Goal: Task Accomplishment & Management: Complete application form

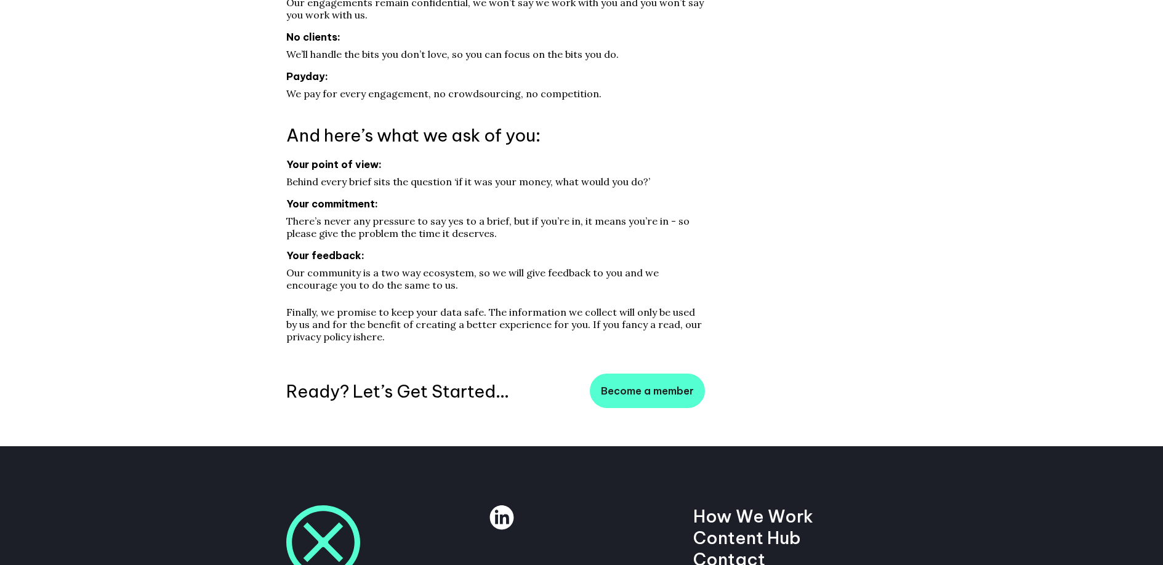
scroll to position [317, 0]
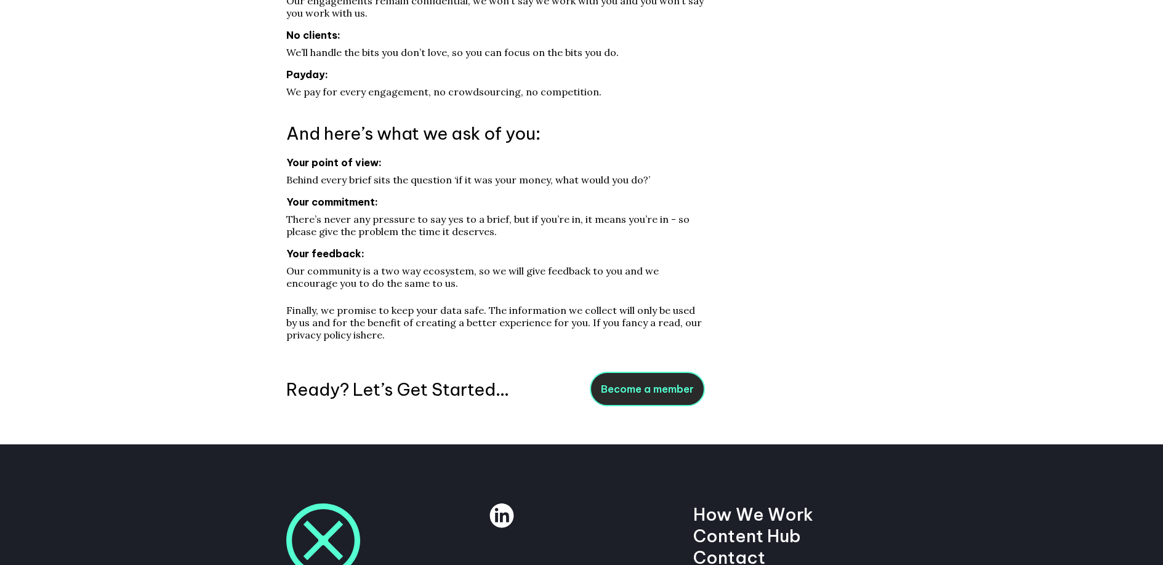
click at [647, 381] on link "Become a member" at bounding box center [647, 389] width 115 height 34
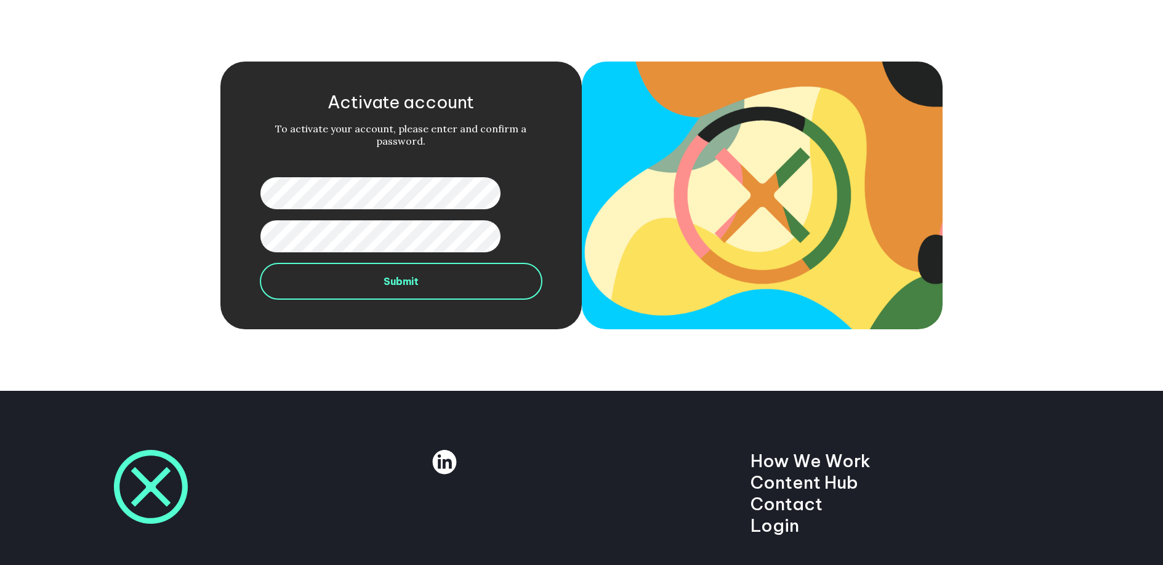
click at [428, 279] on button "Submit" at bounding box center [401, 281] width 282 height 37
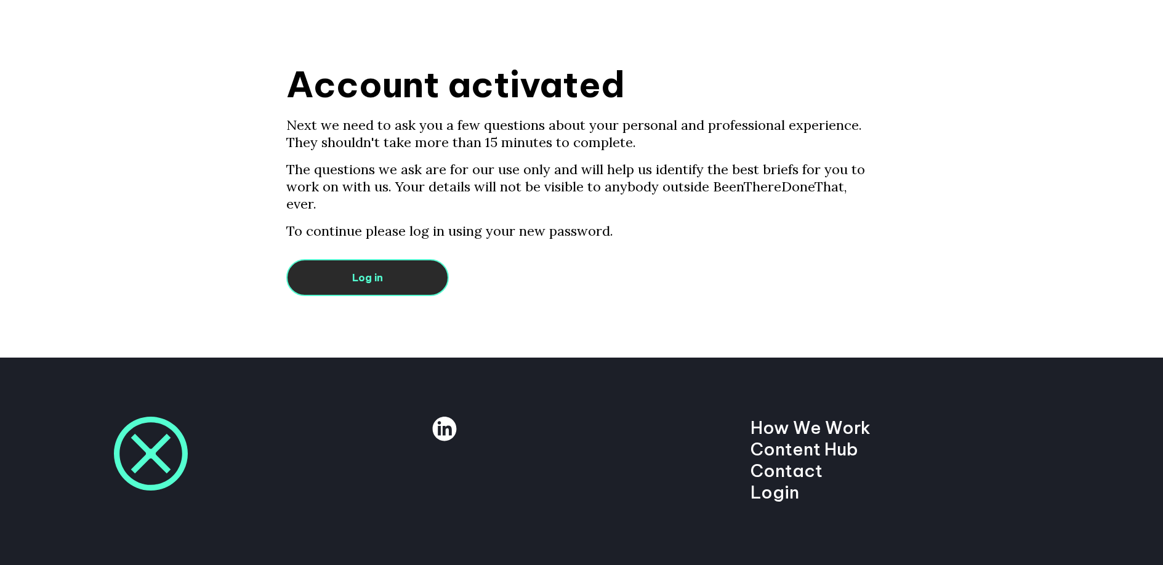
click at [397, 261] on link "Log in" at bounding box center [367, 277] width 163 height 37
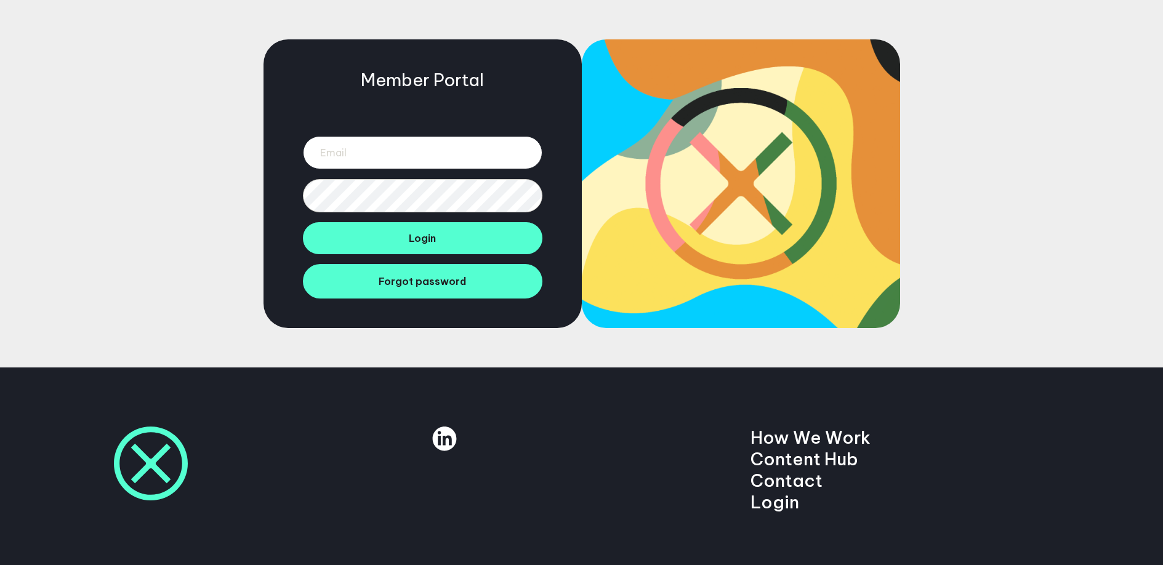
click at [488, 153] on input "email" at bounding box center [423, 152] width 240 height 33
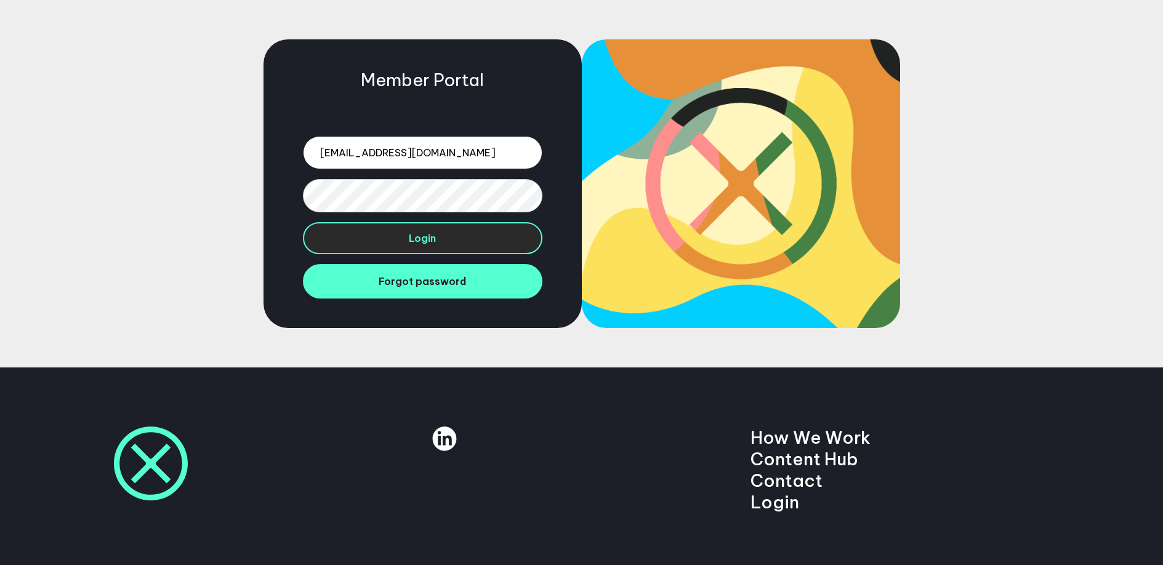
type input "mrjakeberry@gmail.com"
click at [458, 244] on button "Login" at bounding box center [423, 238] width 240 height 32
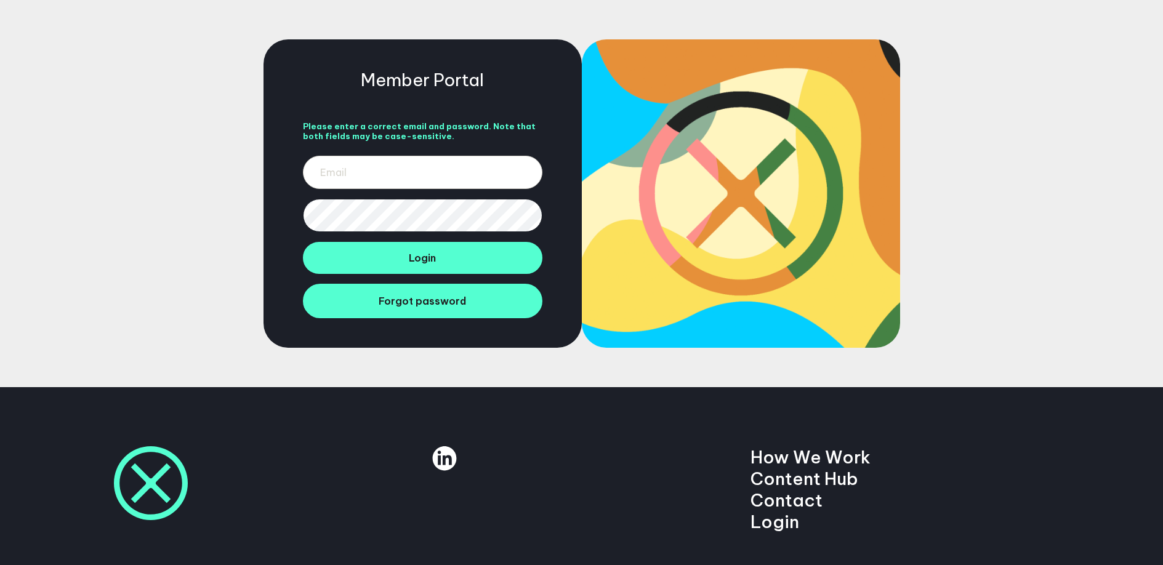
click at [291, 212] on div "Member Portal Please enter a correct email and password. Note that both fields …" at bounding box center [423, 193] width 318 height 309
click at [422, 267] on button "Login" at bounding box center [423, 258] width 240 height 32
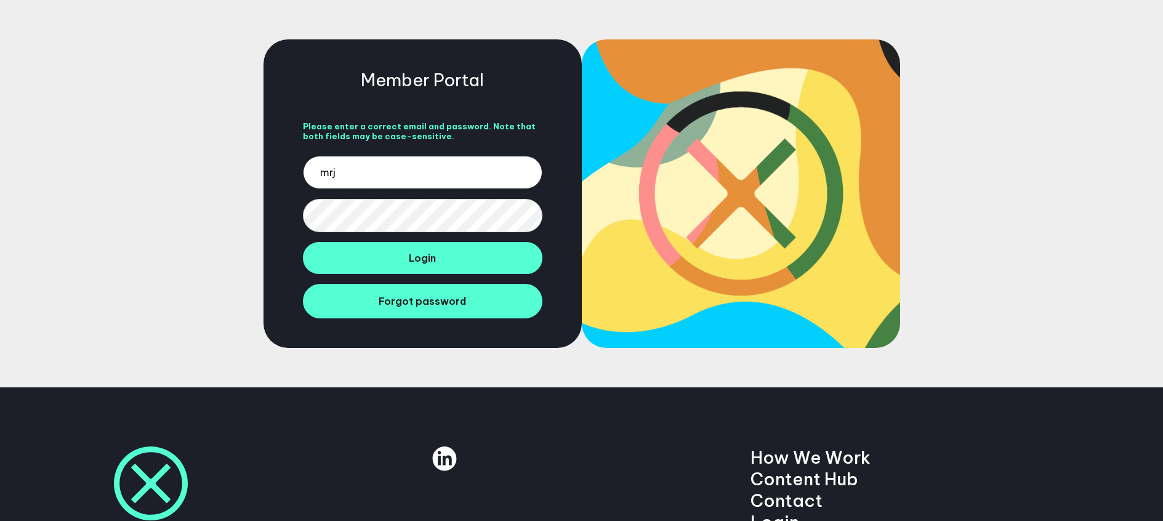
click at [400, 172] on input "mrj" at bounding box center [423, 172] width 240 height 33
type input "[EMAIL_ADDRESS][DOMAIN_NAME]"
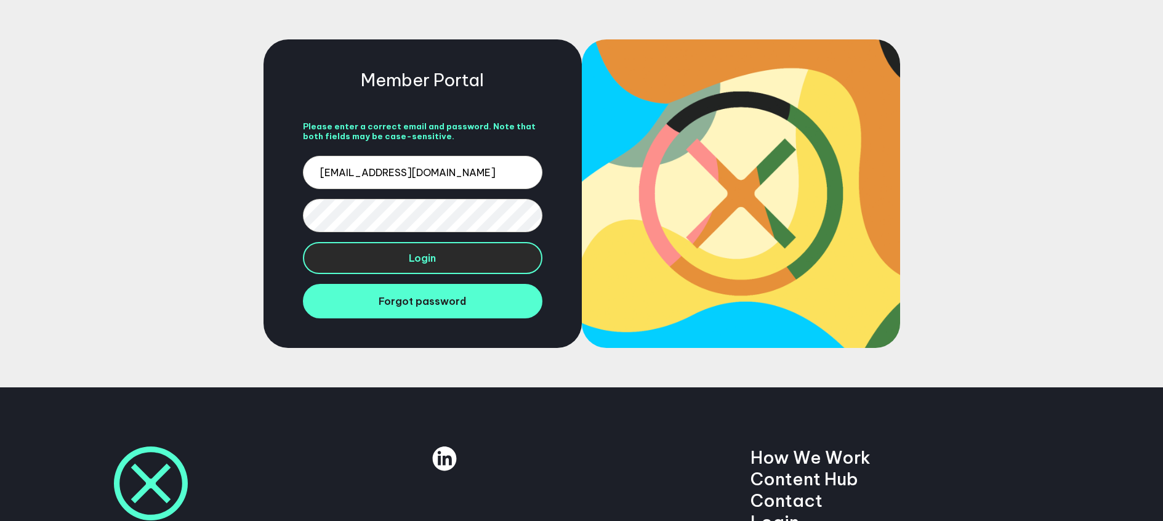
click at [437, 262] on button "Login" at bounding box center [423, 258] width 240 height 32
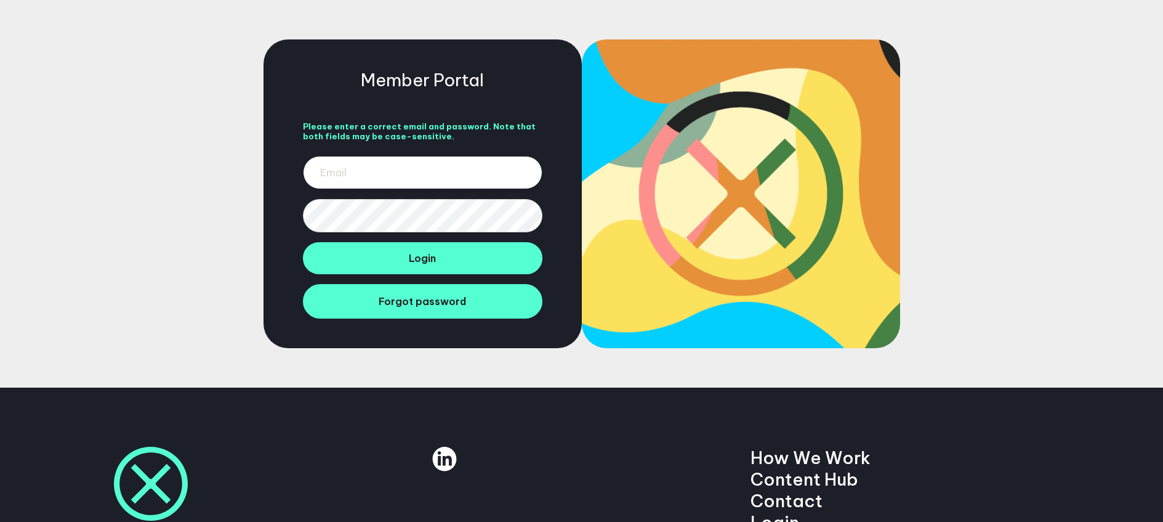
click at [385, 177] on input "email" at bounding box center [423, 172] width 240 height 33
type input "[EMAIL_ADDRESS][DOMAIN_NAME]"
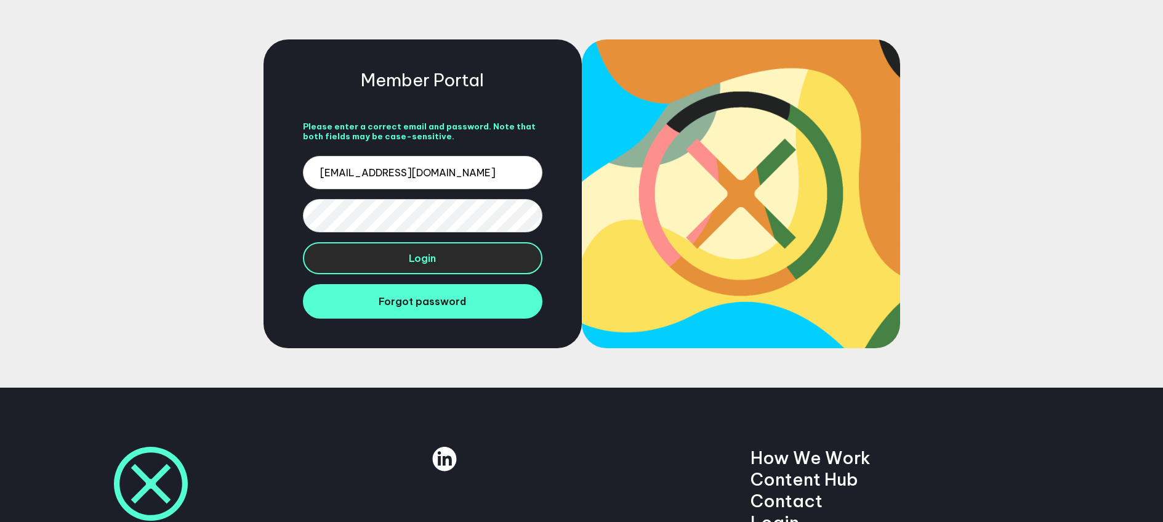
click at [417, 250] on button "Login" at bounding box center [423, 258] width 240 height 32
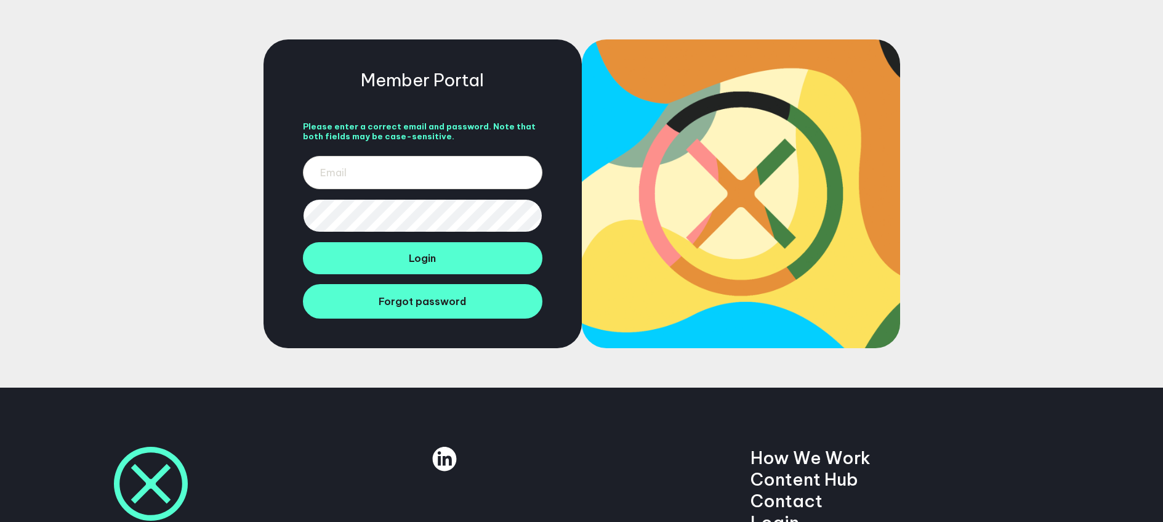
click at [270, 209] on div "Member Portal Please enter a correct email and password. Note that both fields …" at bounding box center [423, 193] width 318 height 309
click at [362, 171] on input "email" at bounding box center [423, 172] width 240 height 33
type input "mrjakeberry@gmail.com"
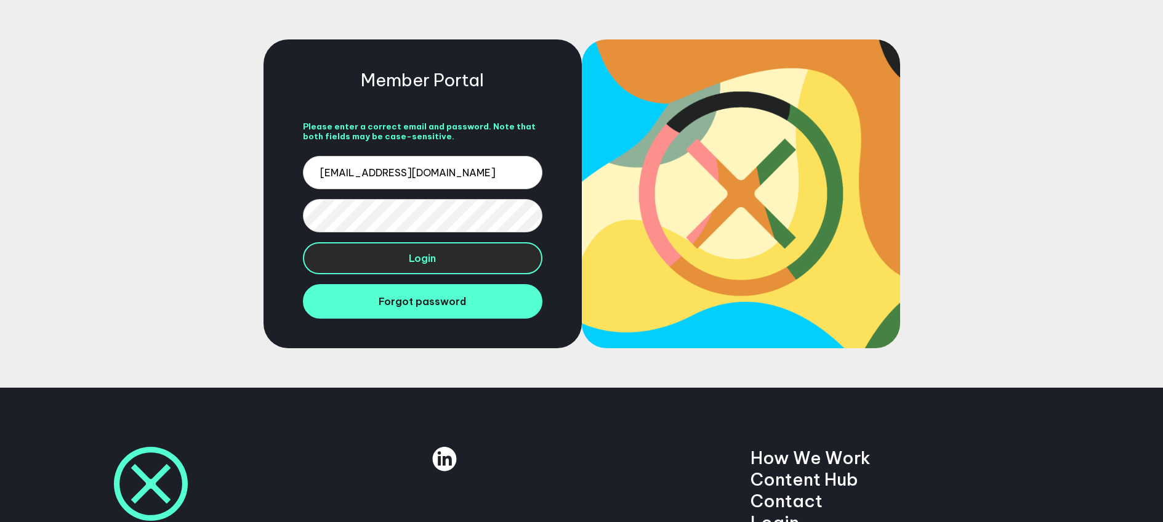
click at [440, 257] on button "Login" at bounding box center [423, 258] width 240 height 32
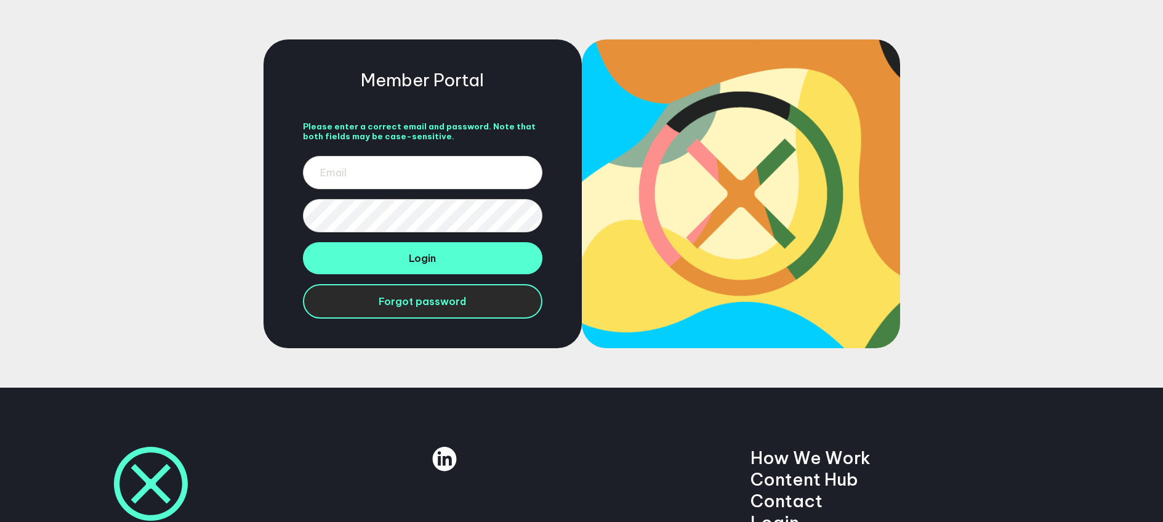
click at [430, 290] on link "Forgot password" at bounding box center [423, 301] width 240 height 34
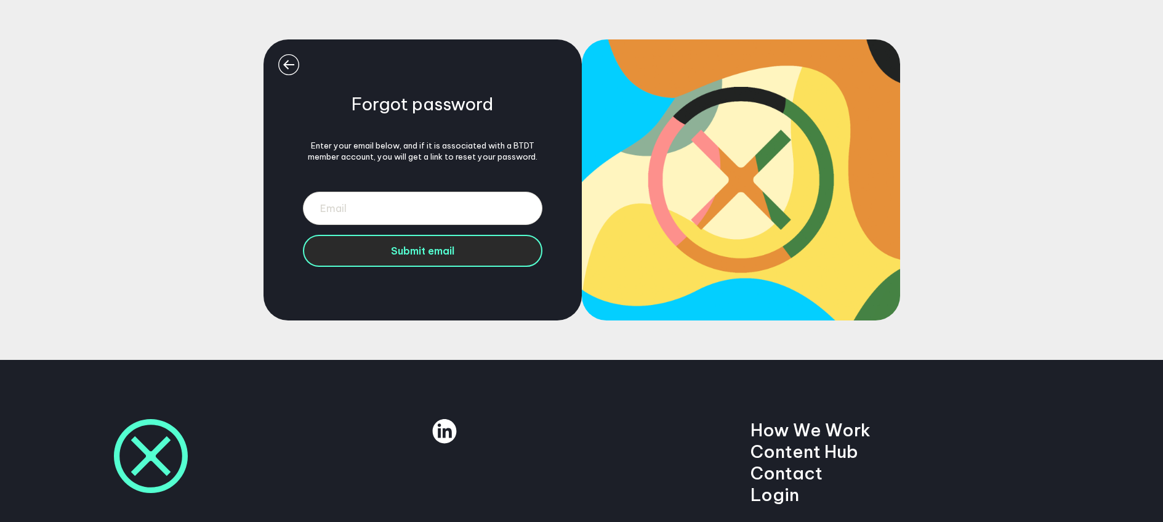
click at [439, 258] on button "Submit email" at bounding box center [423, 251] width 240 height 32
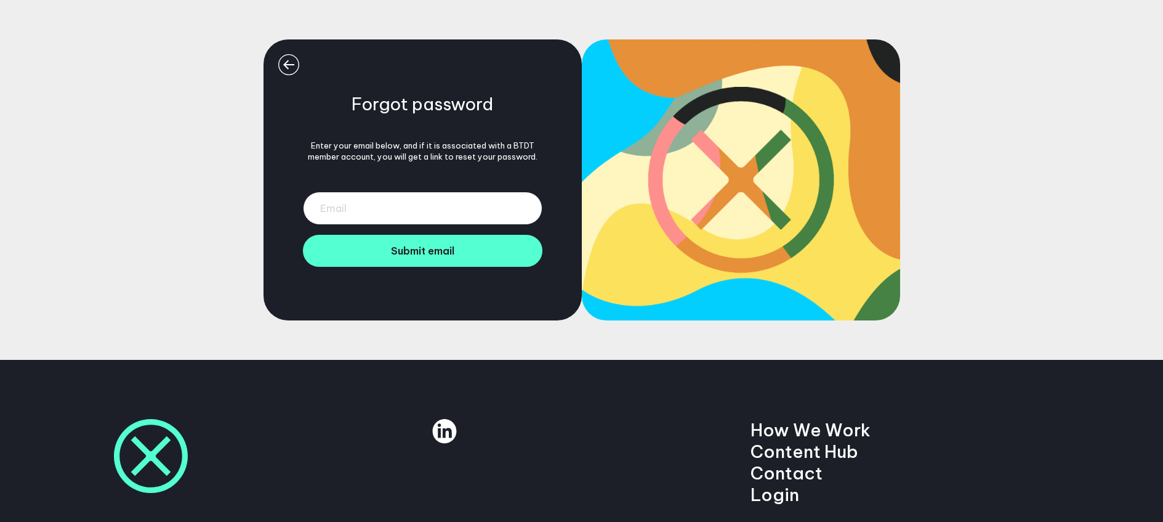
click at [460, 200] on input "email" at bounding box center [423, 208] width 240 height 33
type input "[EMAIL_ADDRESS][DOMAIN_NAME]"
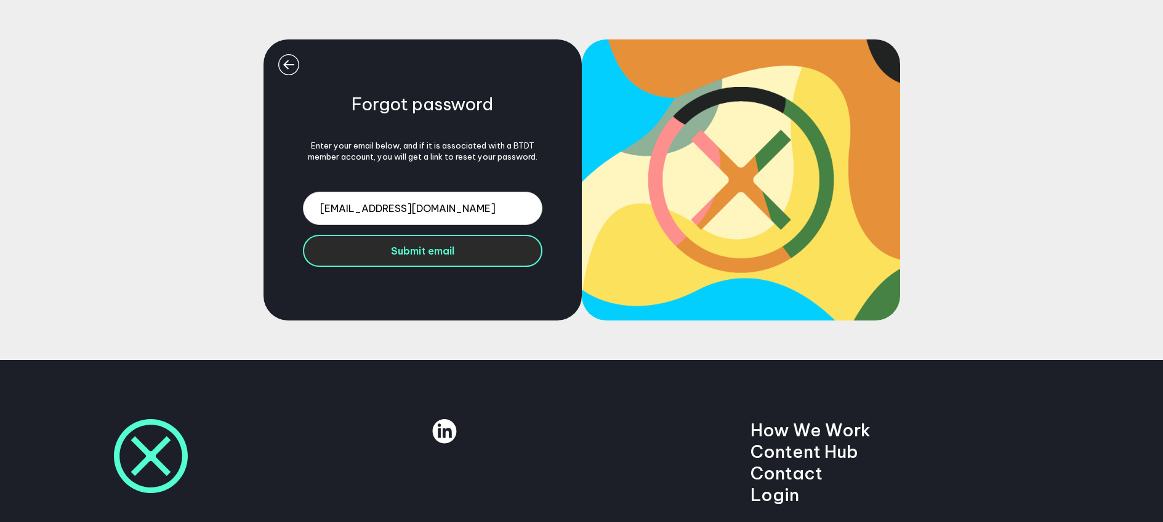
click at [435, 251] on span "Submit email" at bounding box center [422, 251] width 63 height 12
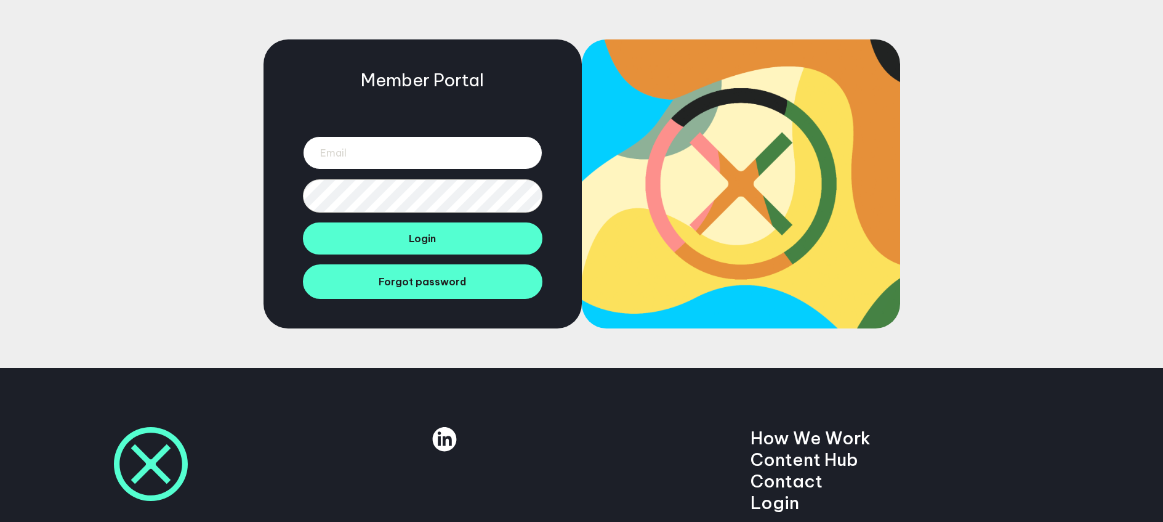
click at [492, 158] on input "email" at bounding box center [423, 152] width 240 height 33
type input "mrjakeberry@gmail.com"
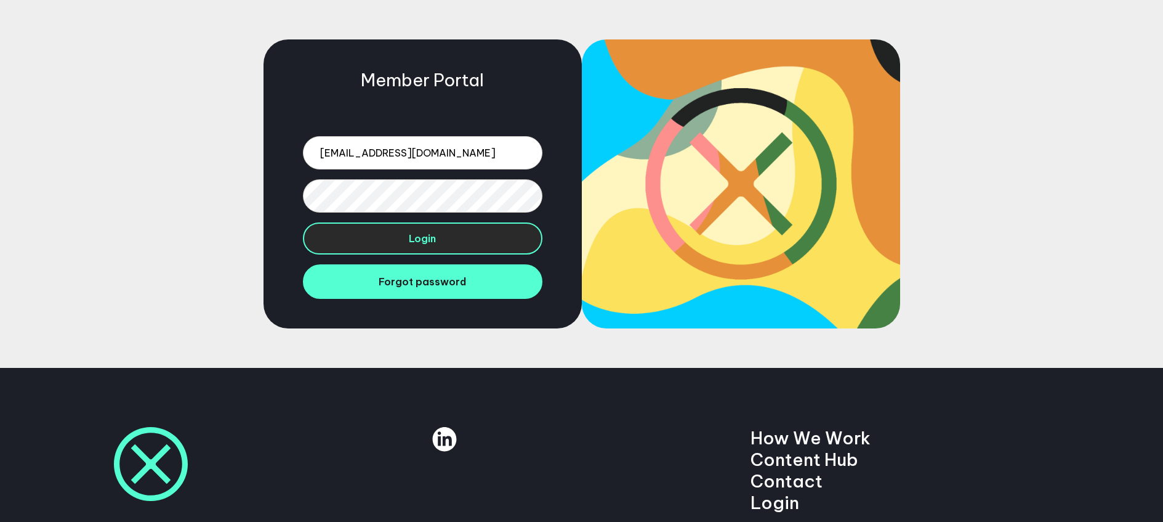
click at [421, 243] on span "Login" at bounding box center [422, 238] width 27 height 12
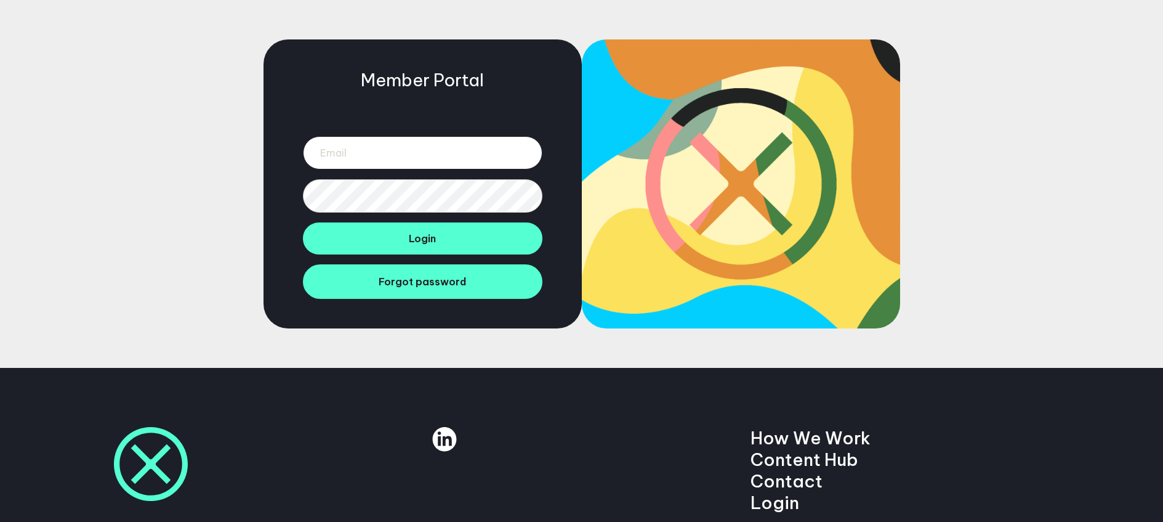
click at [385, 158] on input "email" at bounding box center [423, 152] width 240 height 33
type input "[EMAIL_ADDRESS][DOMAIN_NAME]"
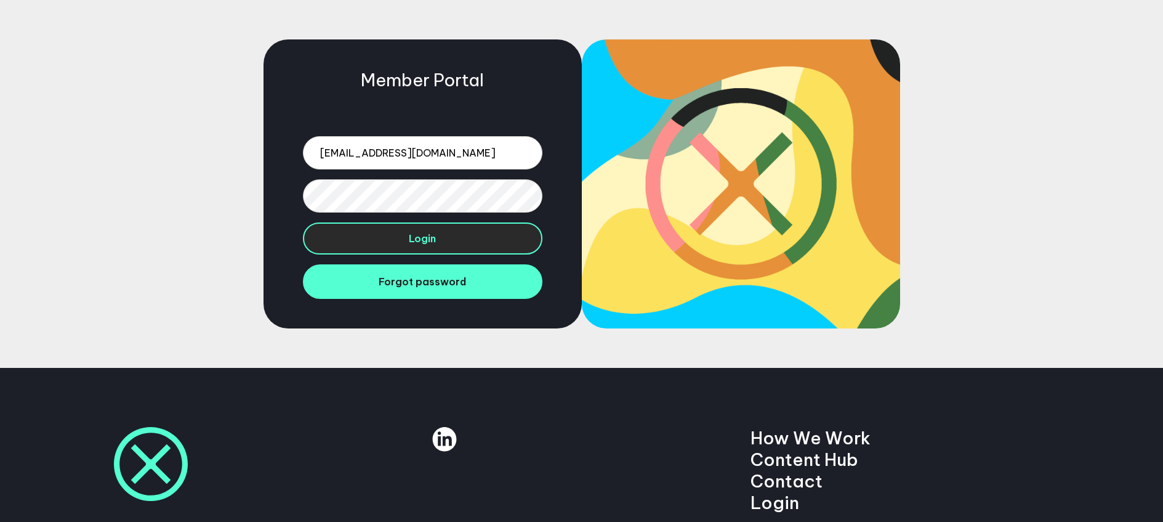
click at [427, 246] on button "Login" at bounding box center [423, 238] width 240 height 32
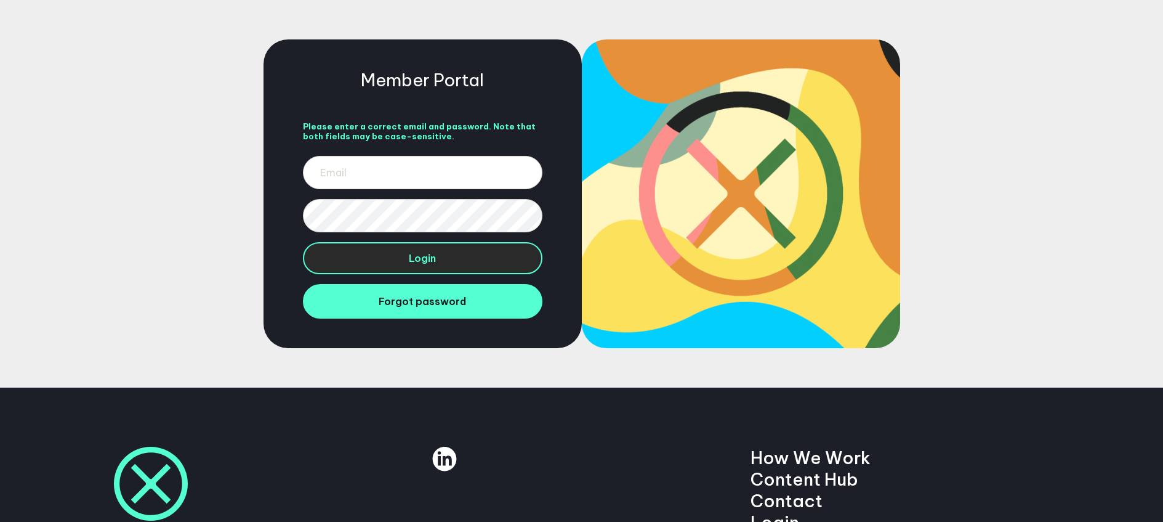
click at [434, 267] on button "Login" at bounding box center [423, 258] width 240 height 32
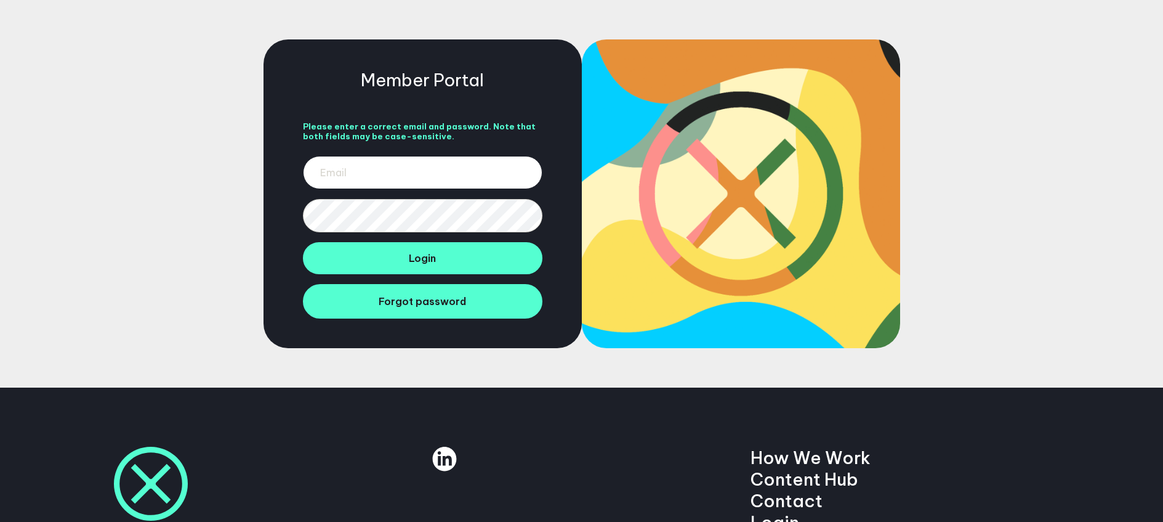
click at [430, 183] on input "email" at bounding box center [423, 172] width 240 height 33
type input "n"
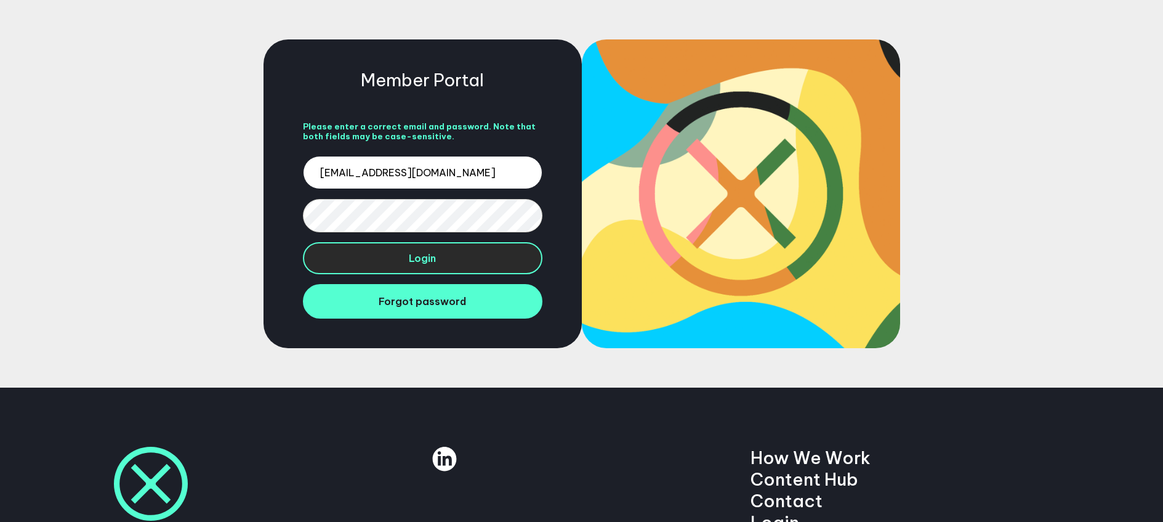
type input "mrjakeberry@gmail.com"
click at [393, 263] on button "Login" at bounding box center [423, 258] width 240 height 32
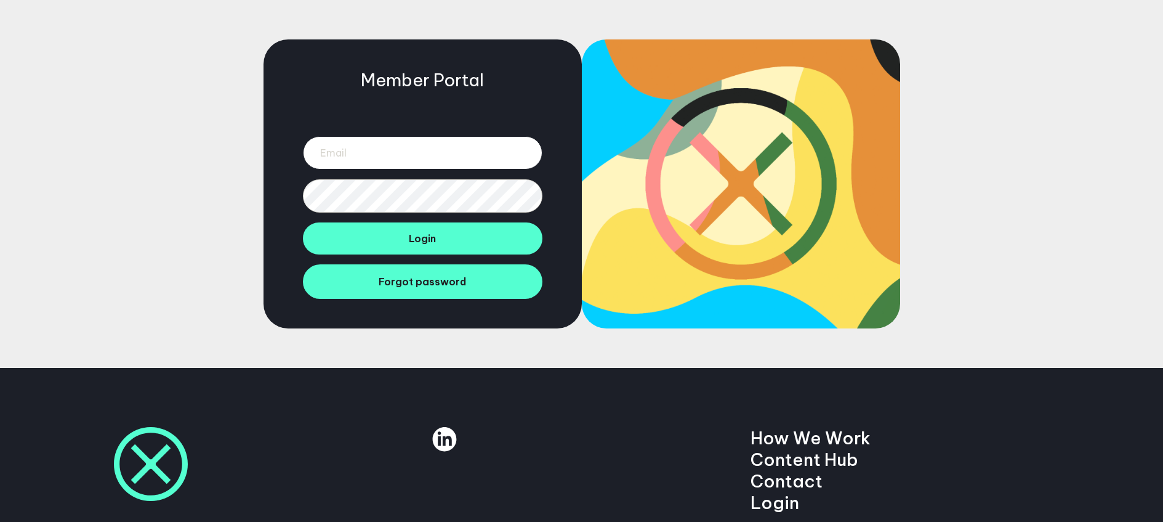
click at [346, 151] on input "email" at bounding box center [423, 152] width 240 height 33
type input "mrjakeberry@gmail.com"
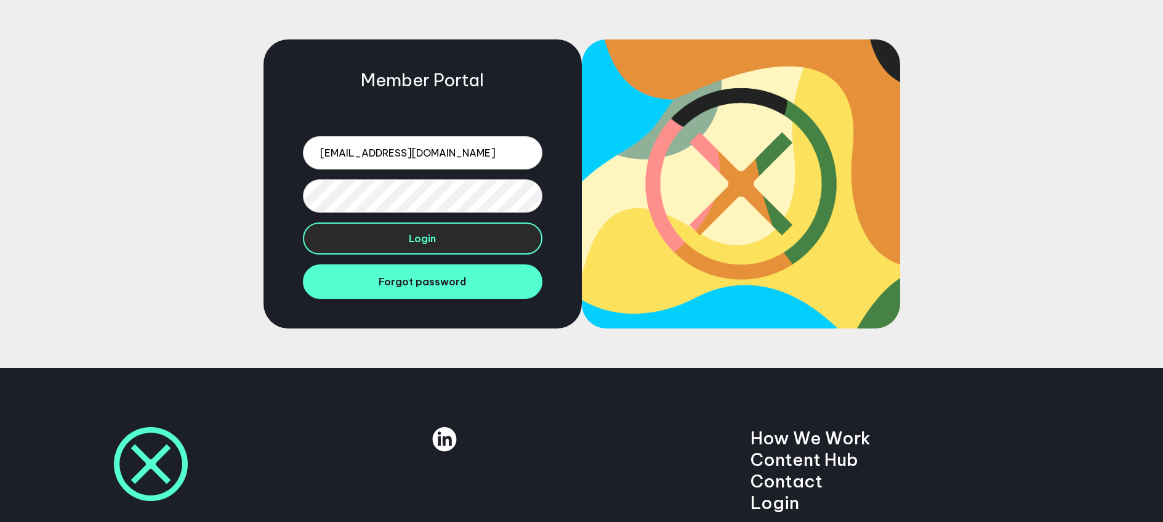
click at [430, 249] on button "Login" at bounding box center [423, 238] width 240 height 32
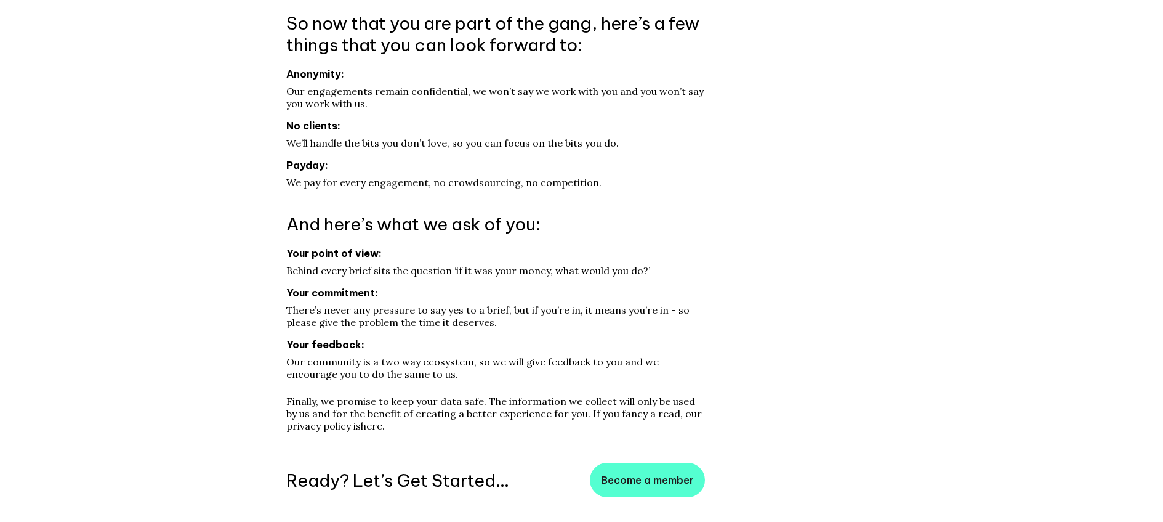
scroll to position [472, 0]
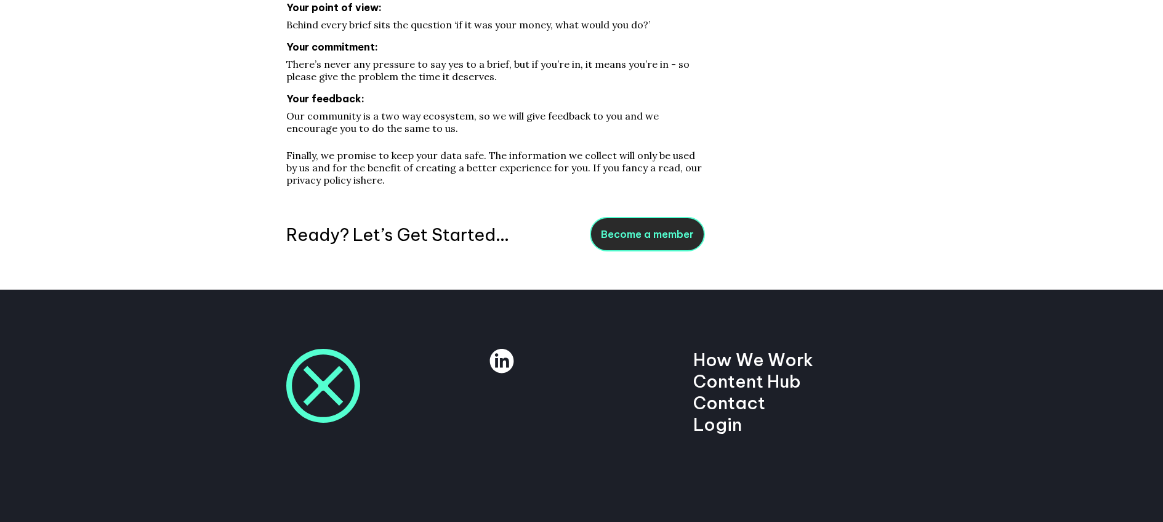
click at [629, 232] on span "Become a member" at bounding box center [647, 234] width 93 height 12
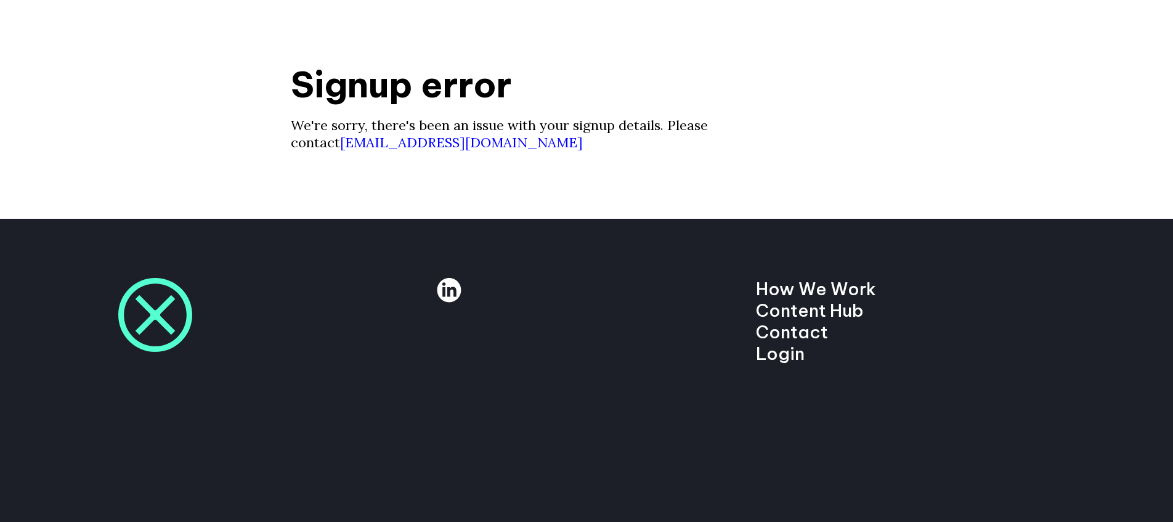
click at [404, 144] on link "[EMAIL_ADDRESS][DOMAIN_NAME]" at bounding box center [461, 142] width 243 height 17
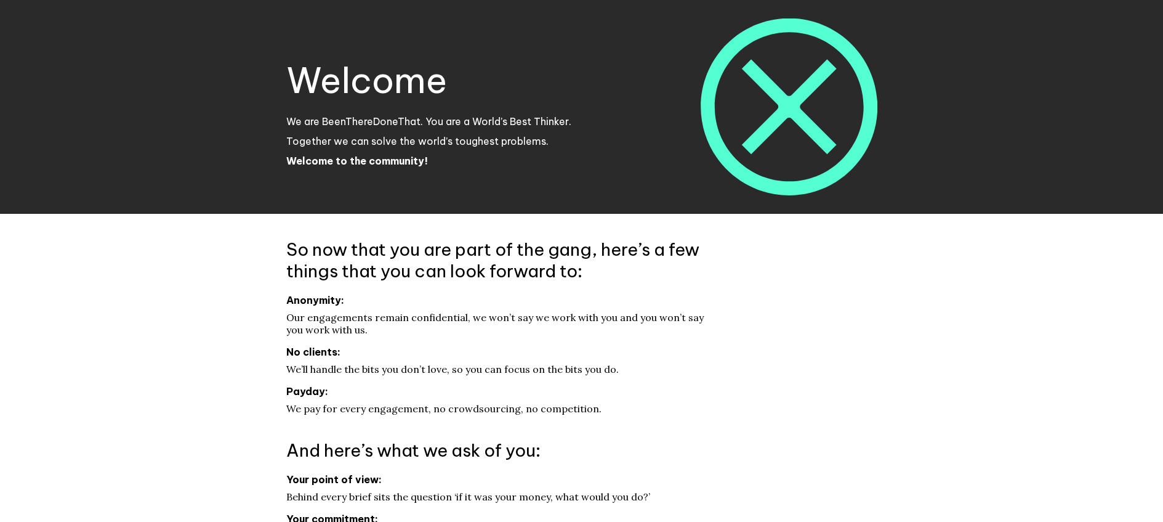
scroll to position [421, 0]
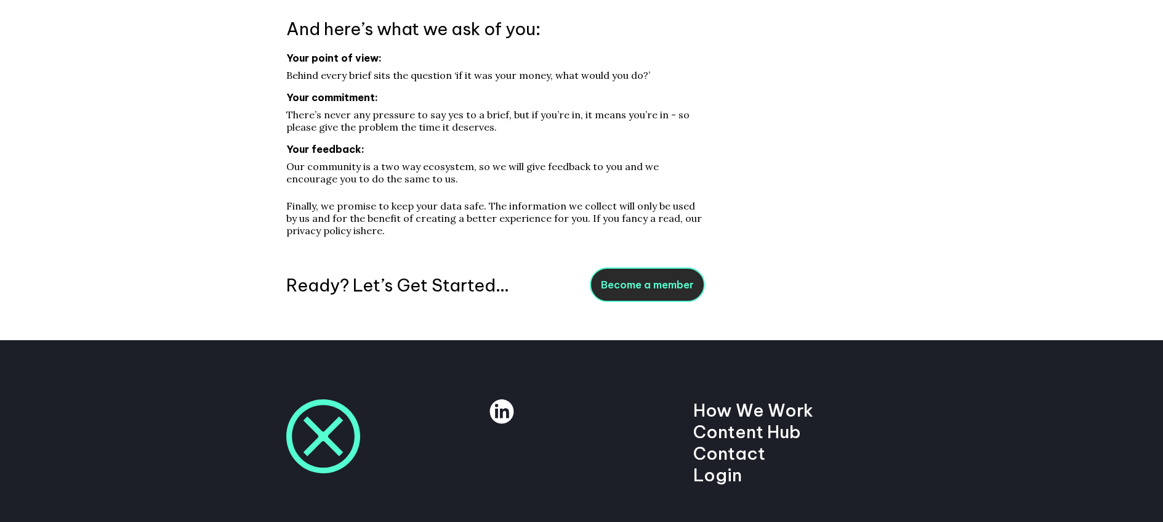
click at [642, 283] on span "Become a member" at bounding box center [647, 284] width 93 height 12
